Goal: Check status: Check status

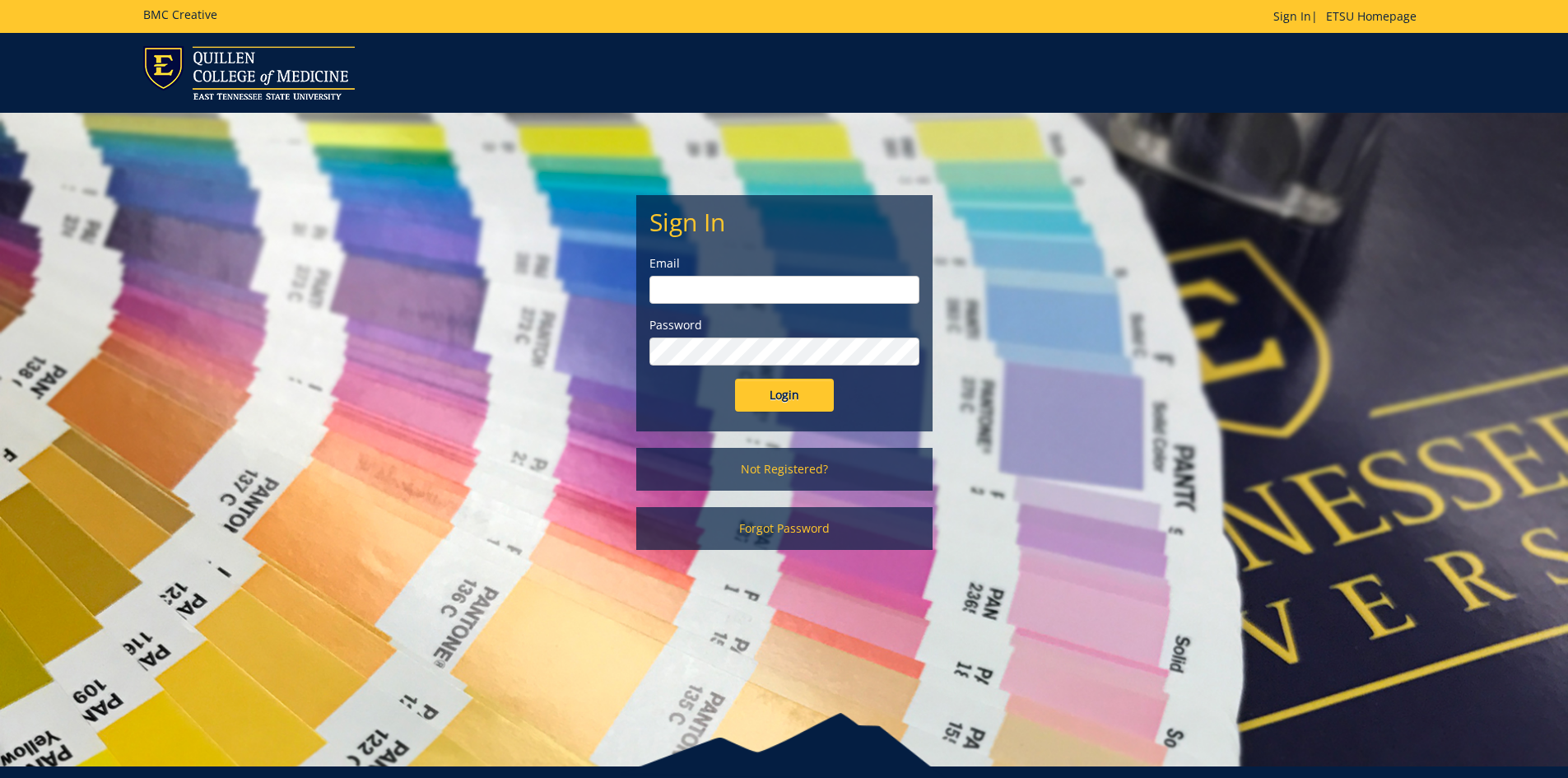
click at [747, 299] on input "email" at bounding box center [784, 290] width 270 height 28
type input "[EMAIL_ADDRESS][DOMAIN_NAME]"
click at [735, 379] on input "Login" at bounding box center [784, 395] width 99 height 33
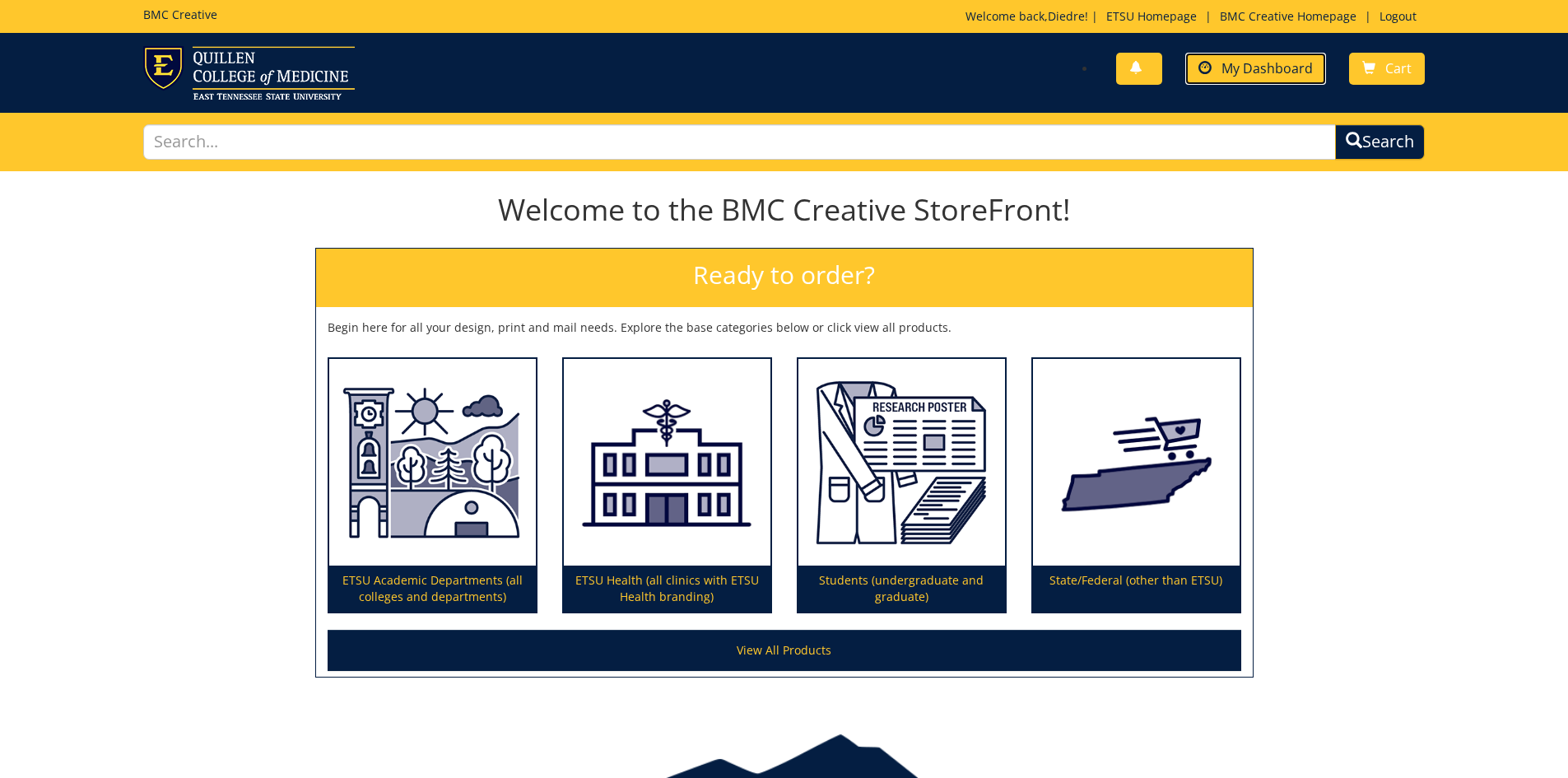
click at [1266, 68] on span "My Dashboard" at bounding box center [1266, 68] width 92 height 18
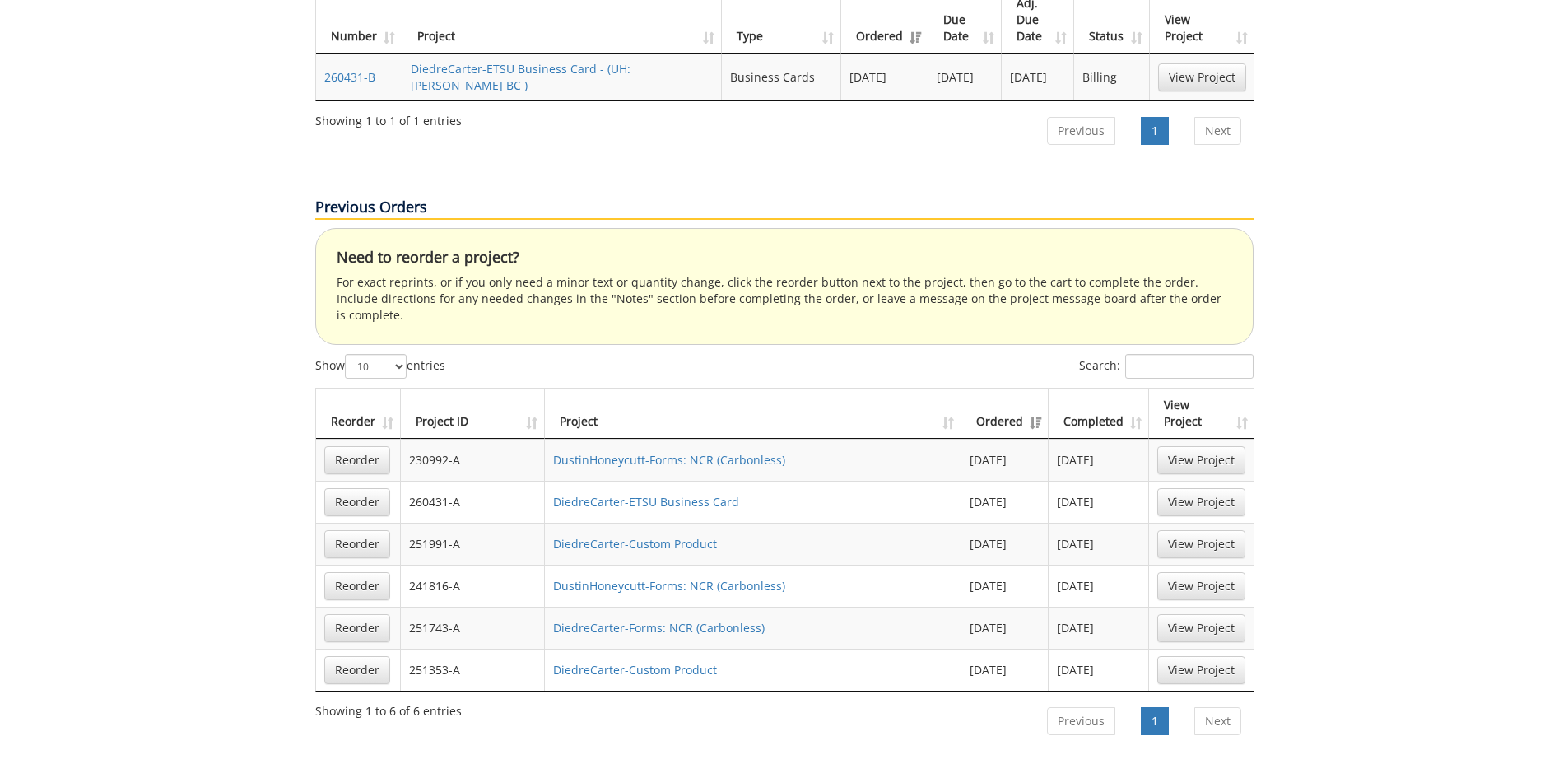
scroll to position [462, 0]
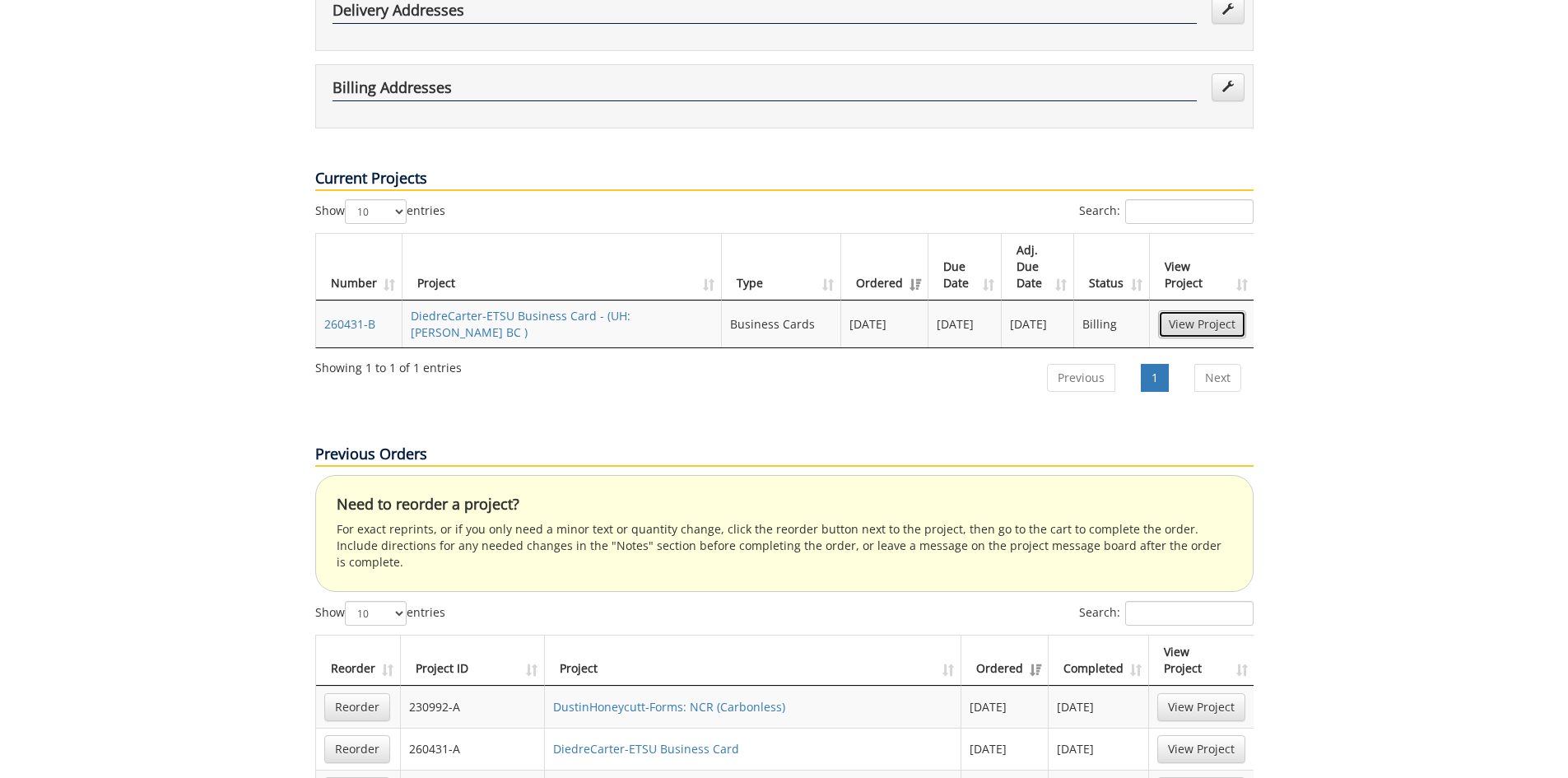
click at [1203, 310] on link "View Project" at bounding box center [1201, 324] width 88 height 28
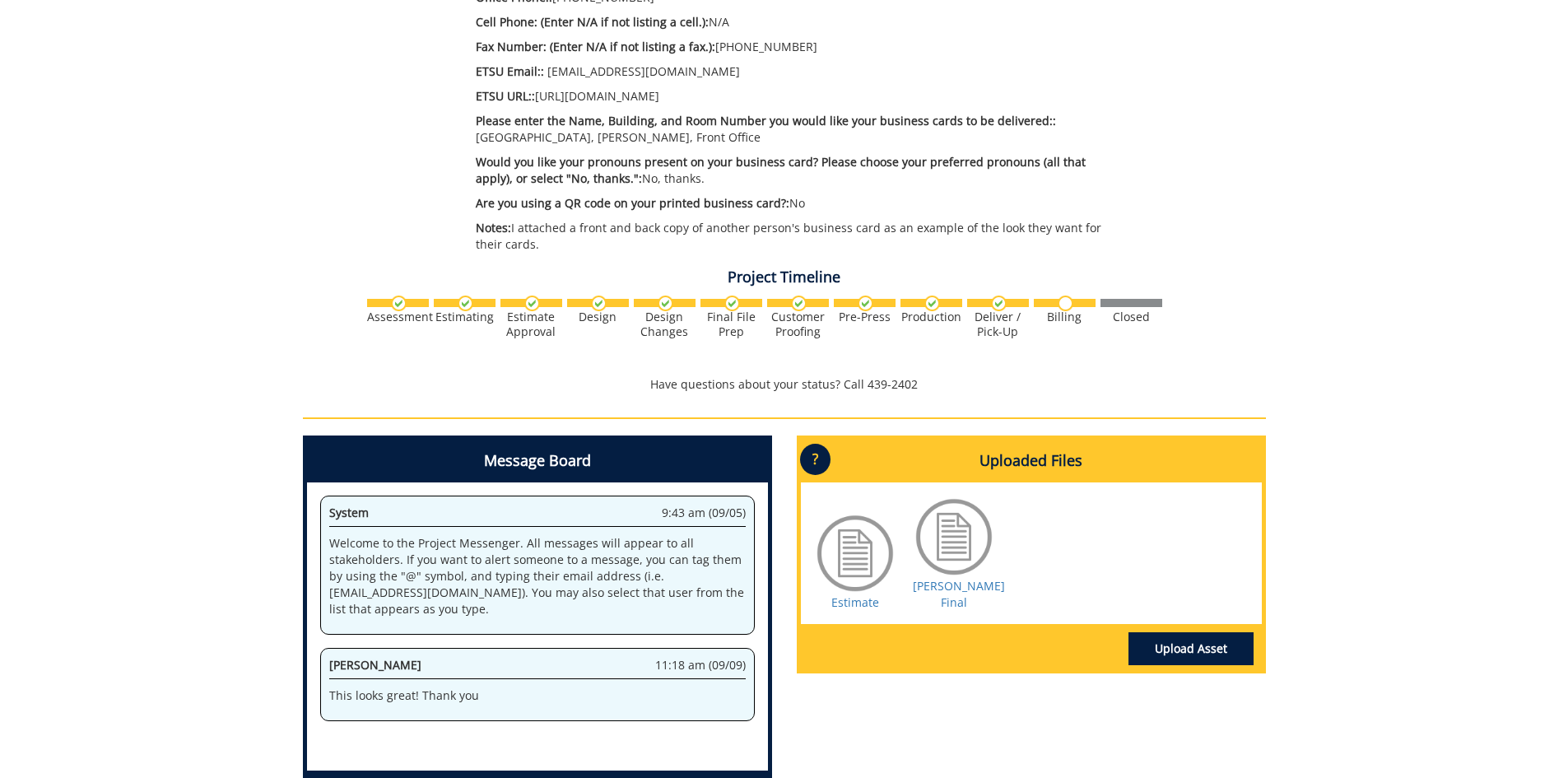
scroll to position [823, 0]
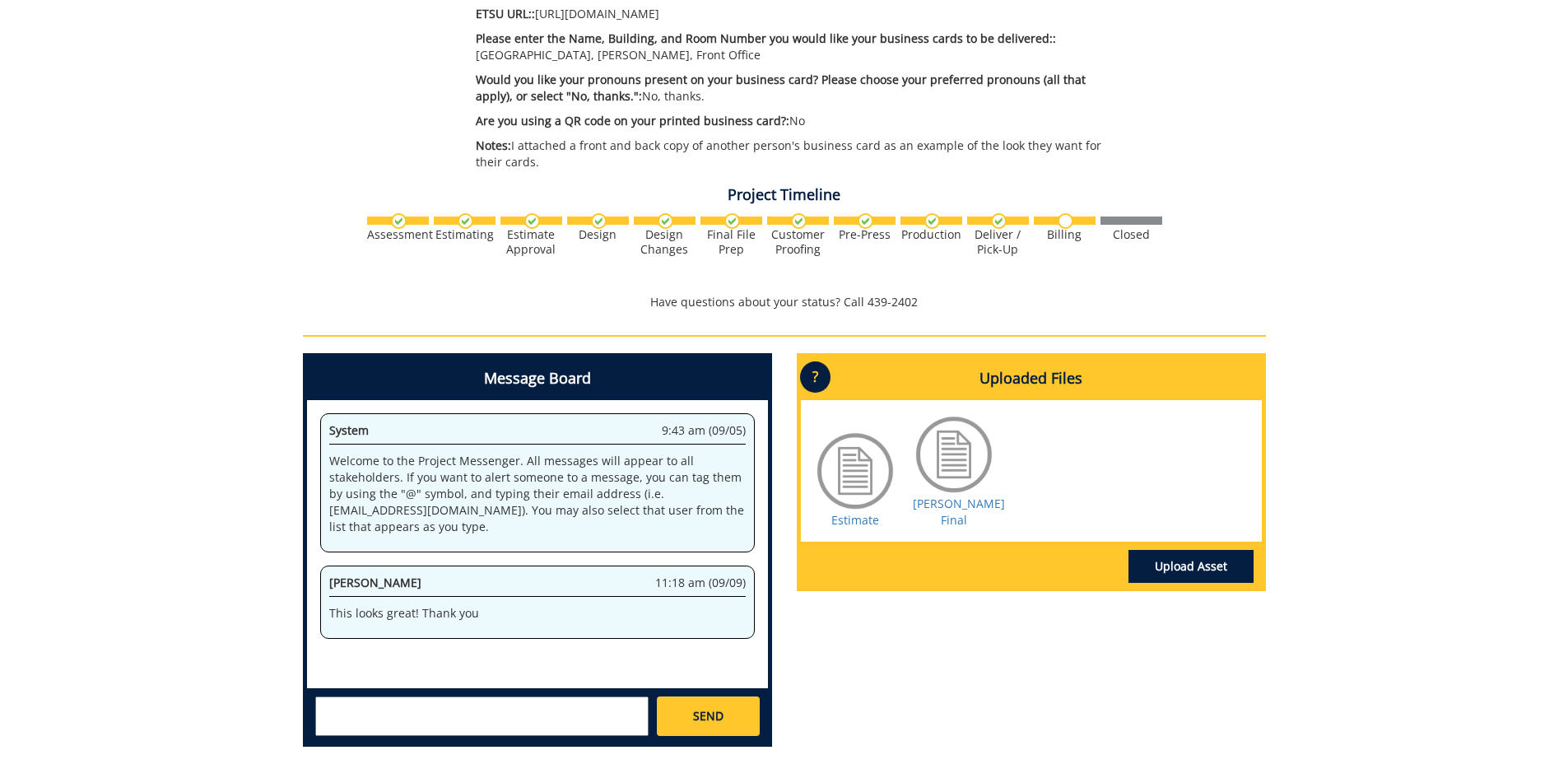
click at [957, 437] on div at bounding box center [954, 454] width 82 height 82
click at [953, 438] on div at bounding box center [954, 454] width 82 height 82
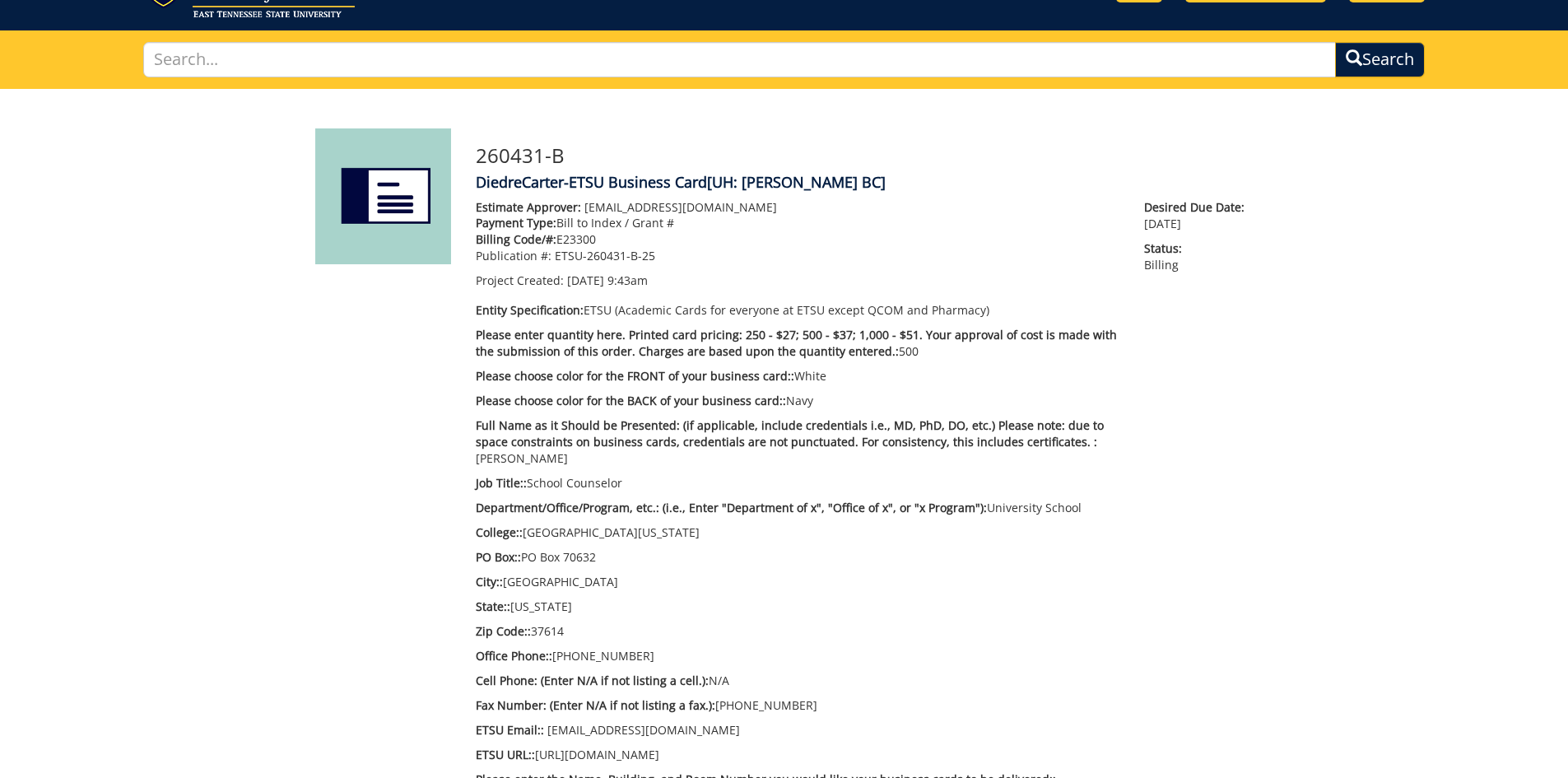
scroll to position [0, 0]
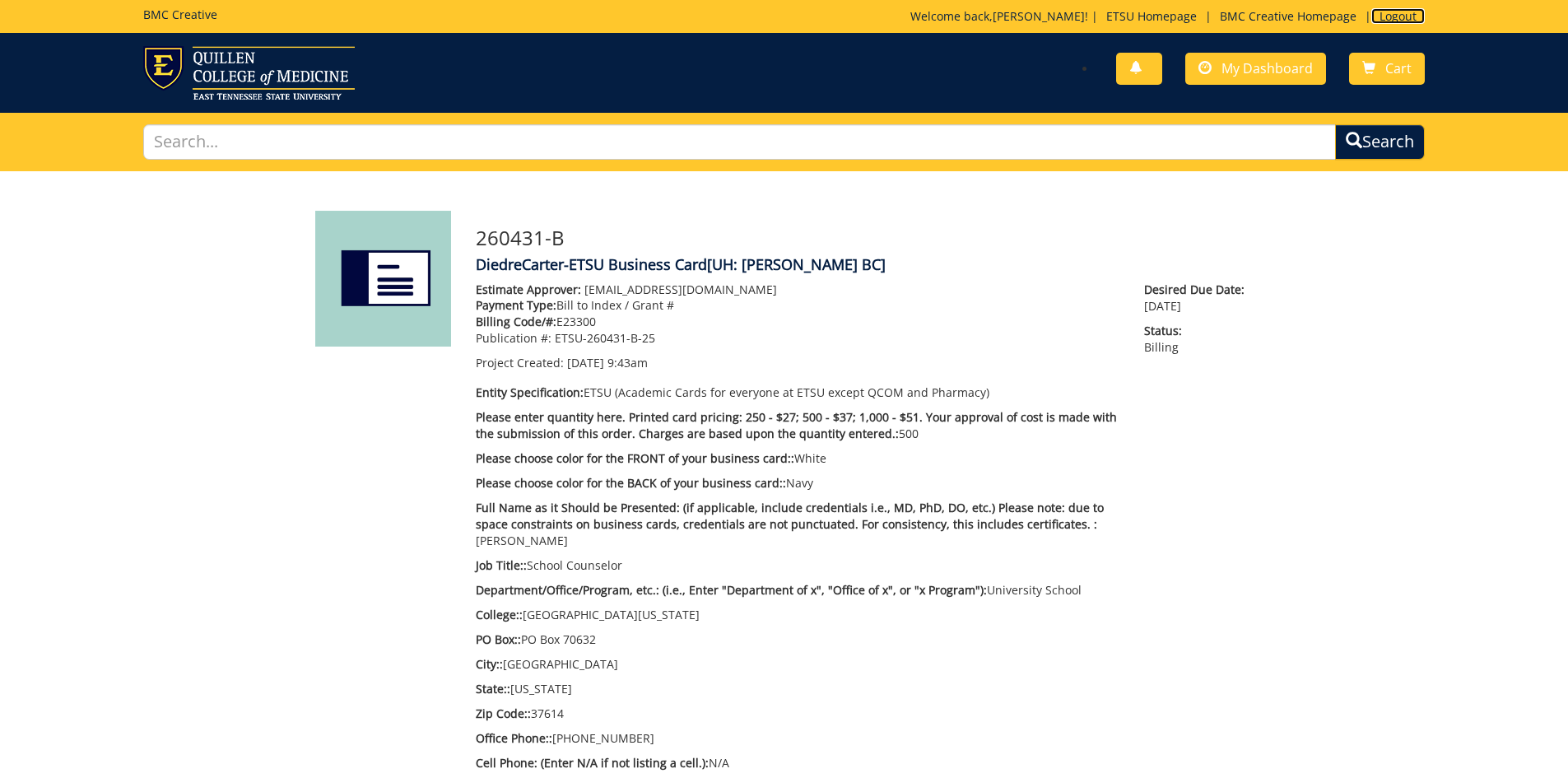
click at [1395, 14] on link "Logout" at bounding box center [1398, 16] width 54 height 16
